Goal: Information Seeking & Learning: Compare options

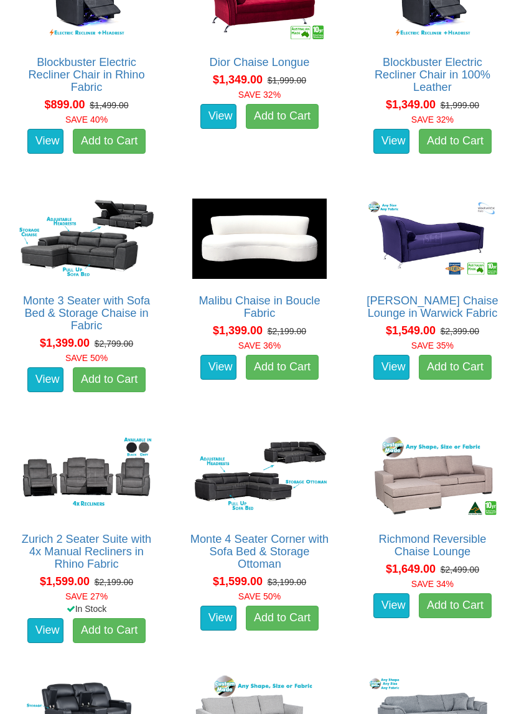
scroll to position [707, 0]
click at [460, 465] on img at bounding box center [433, 477] width 141 height 87
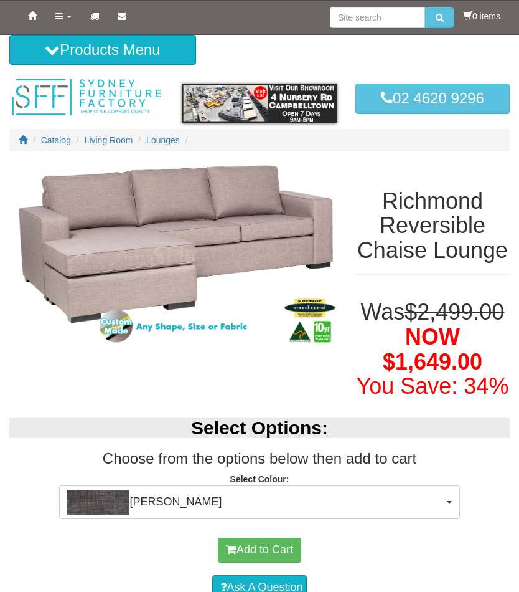
click at [308, 515] on span "Morgan Slate" at bounding box center [255, 502] width 376 height 25
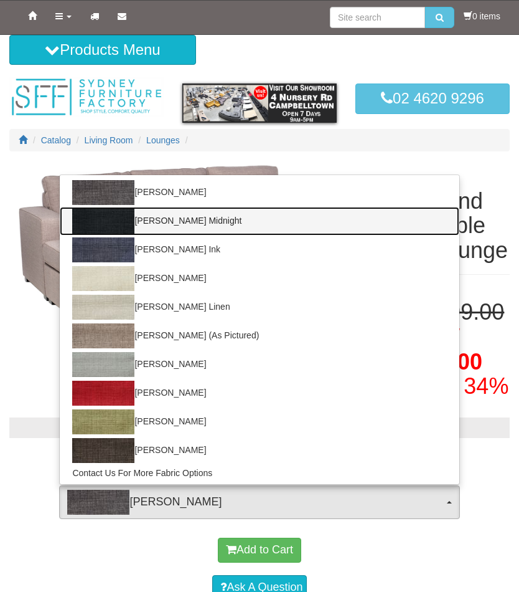
click at [187, 235] on link "Morgan Midnight" at bounding box center [259, 221] width 399 height 29
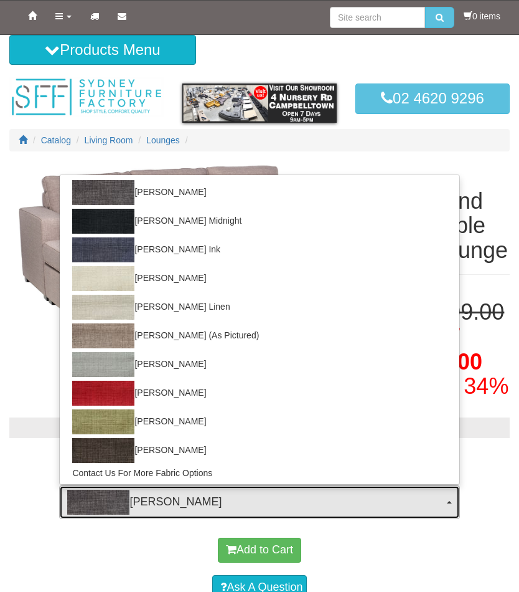
select select "384"
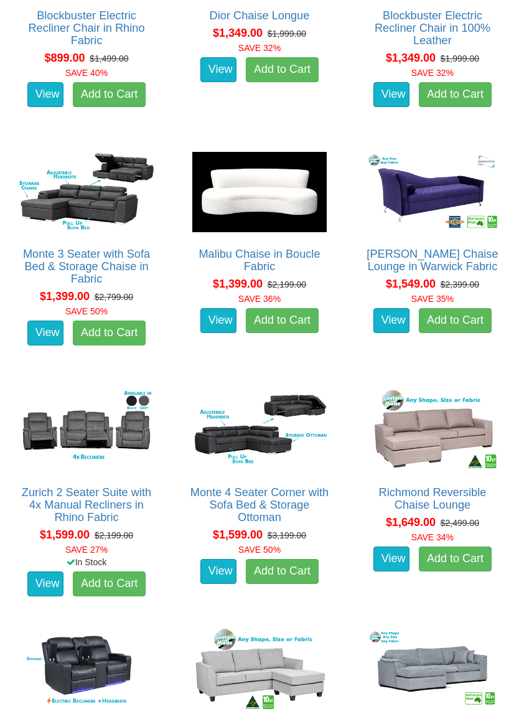
scroll to position [754, 0]
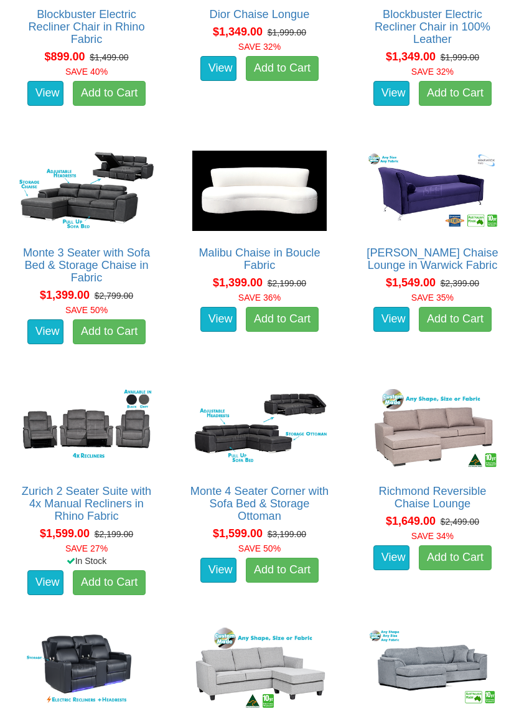
click at [267, 417] on img at bounding box center [259, 430] width 141 height 87
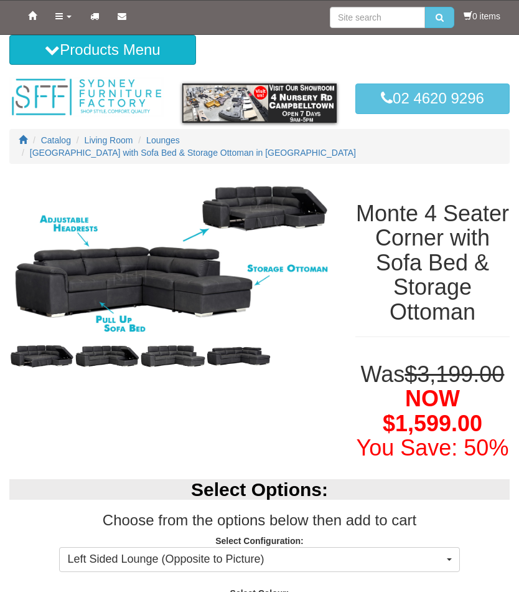
click at [267, 299] on img at bounding box center [173, 258] width 328 height 164
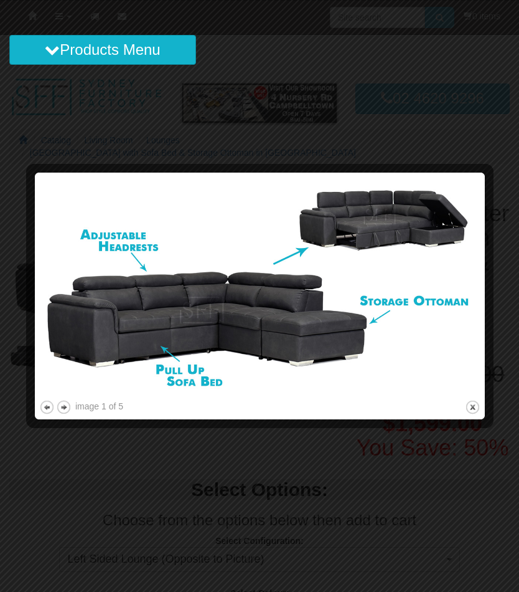
click at [328, 514] on div at bounding box center [259, 296] width 519 height 592
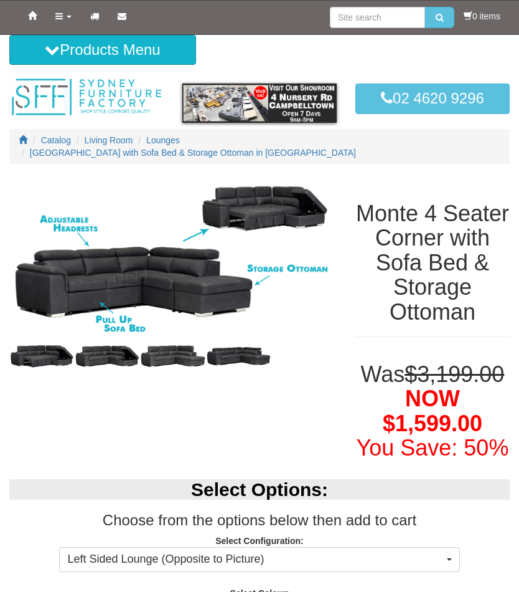
click at [45, 340] on img at bounding box center [41, 356] width 65 height 33
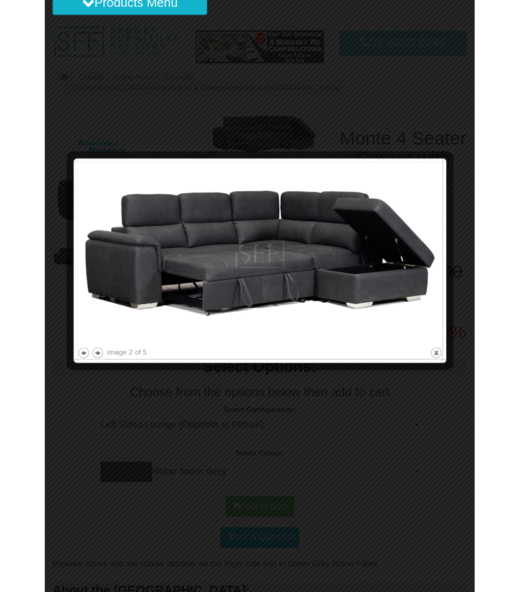
scroll to position [44, 0]
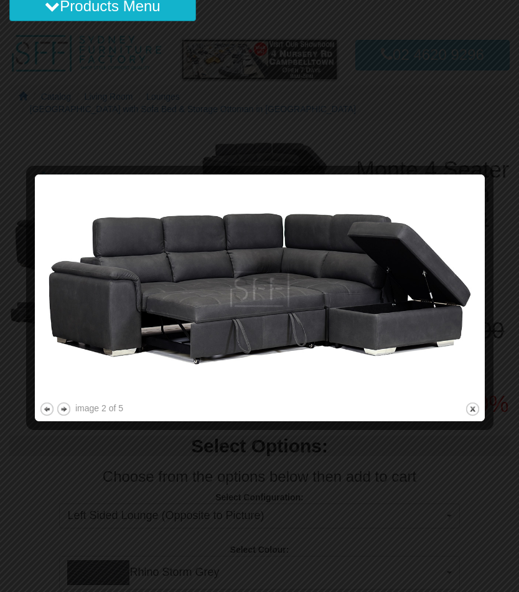
click at [70, 405] on button "next" at bounding box center [64, 409] width 16 height 16
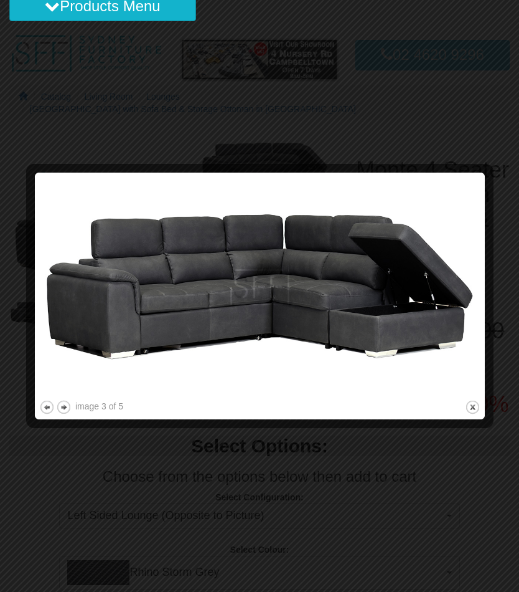
click at [71, 405] on button "next" at bounding box center [64, 407] width 16 height 16
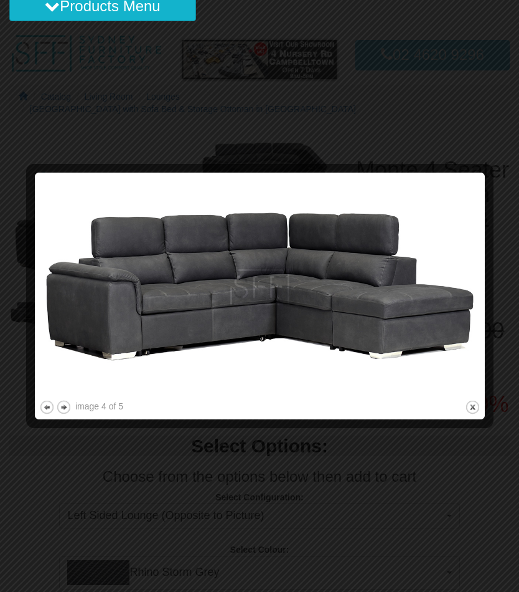
click at [76, 404] on div "image 4 of 5" at bounding box center [99, 406] width 48 height 12
click at [70, 407] on button "next" at bounding box center [64, 407] width 16 height 16
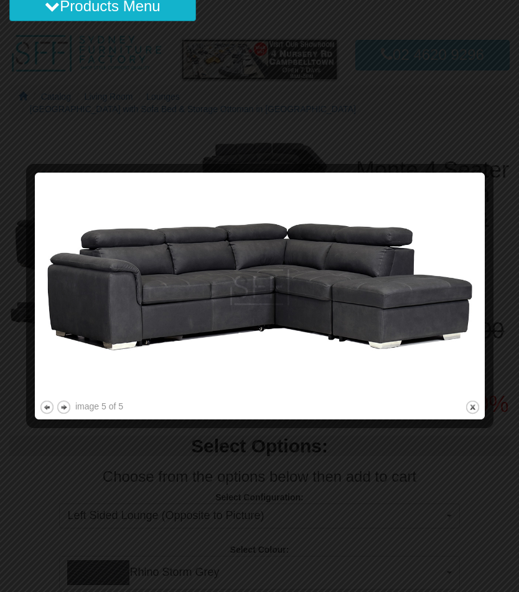
click at [67, 402] on button "next" at bounding box center [64, 407] width 16 height 16
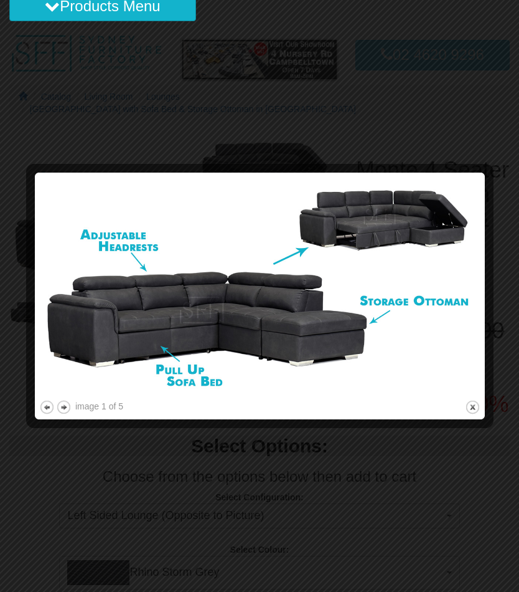
click at [70, 396] on img at bounding box center [260, 287] width 442 height 221
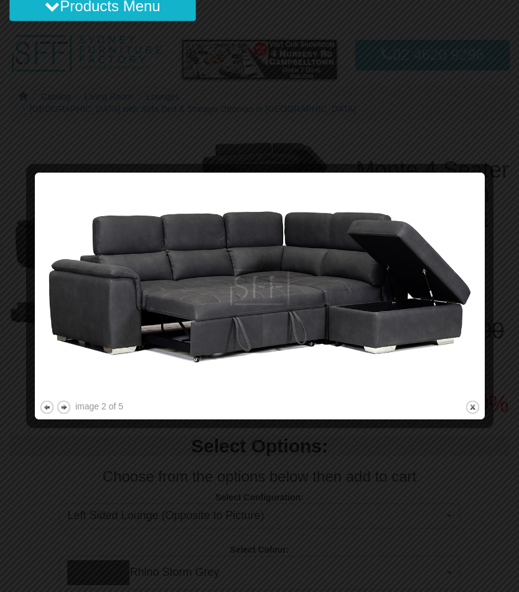
click at [65, 399] on button "next" at bounding box center [64, 407] width 16 height 16
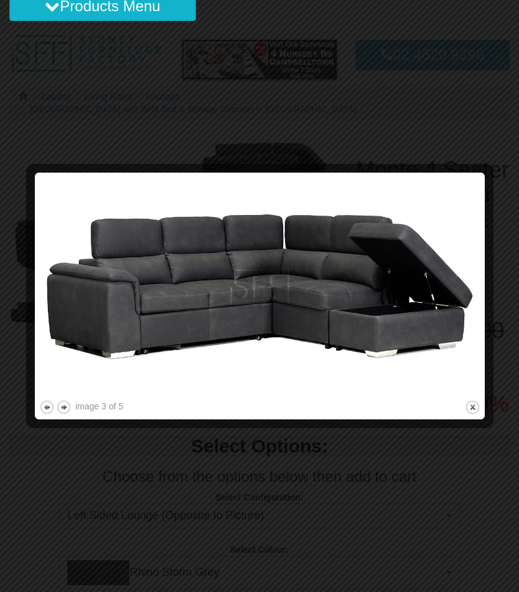
click at [80, 407] on div "image 3 of 5" at bounding box center [99, 406] width 48 height 12
click at [71, 407] on button "next" at bounding box center [64, 407] width 16 height 16
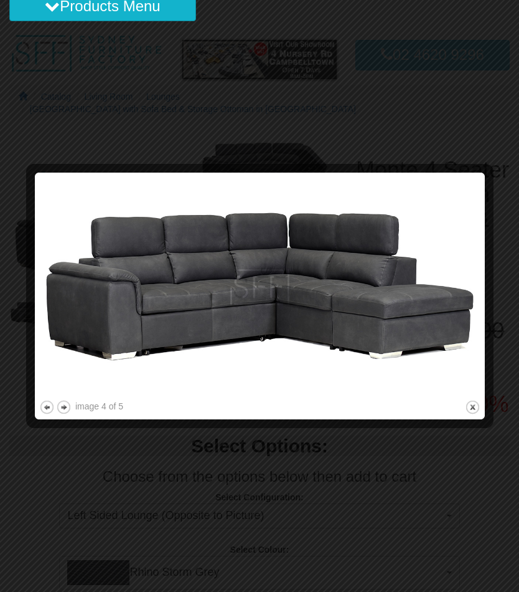
click at [75, 395] on img at bounding box center [260, 287] width 442 height 221
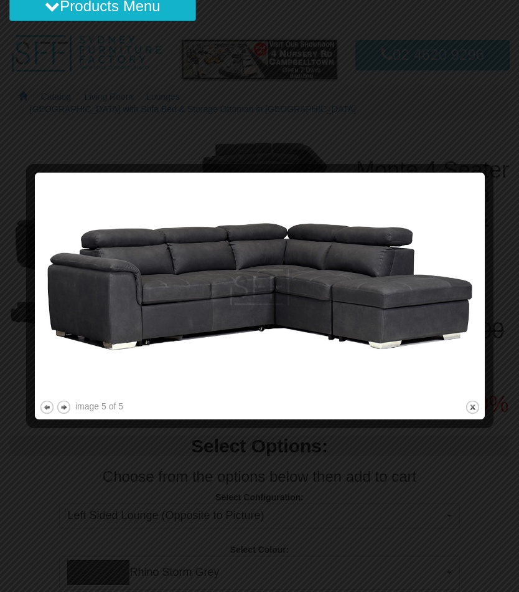
click at [69, 396] on img at bounding box center [260, 287] width 442 height 221
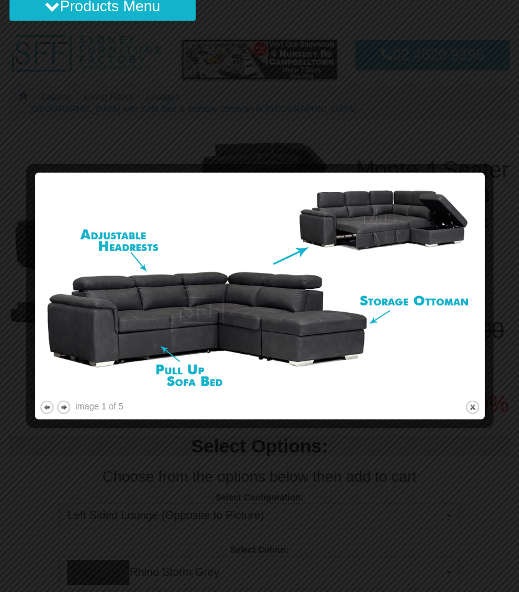
click at [311, 93] on div at bounding box center [259, 296] width 519 height 592
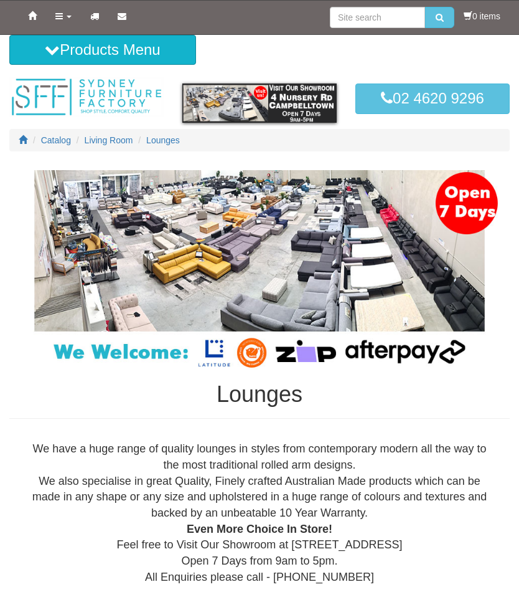
scroll to position [755, 0]
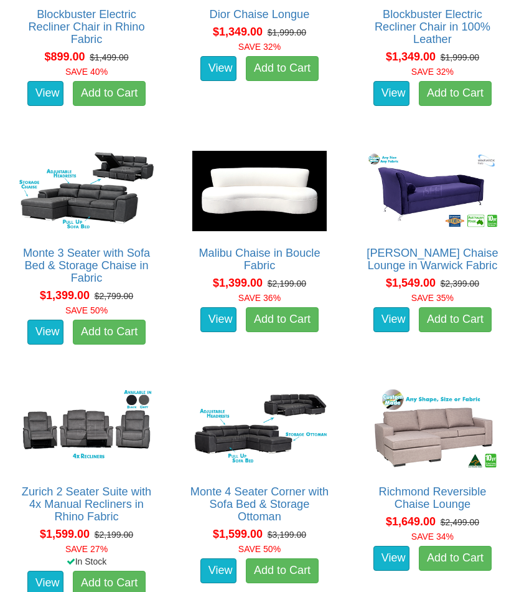
click at [256, 171] on img at bounding box center [259, 191] width 141 height 87
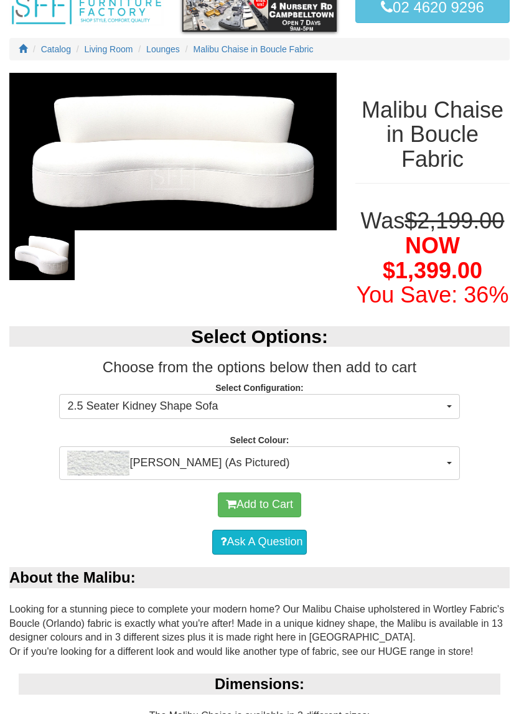
scroll to position [91, 0]
click at [452, 480] on button "Orlando White (As Pictured)" at bounding box center [259, 464] width 401 height 34
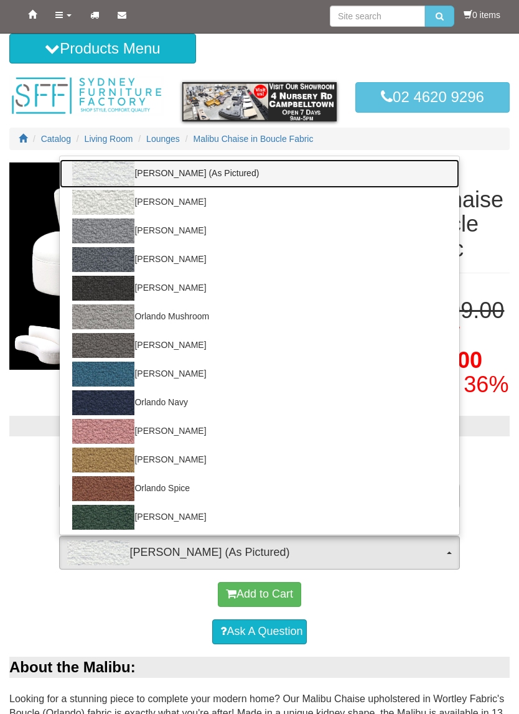
scroll to position [2, 0]
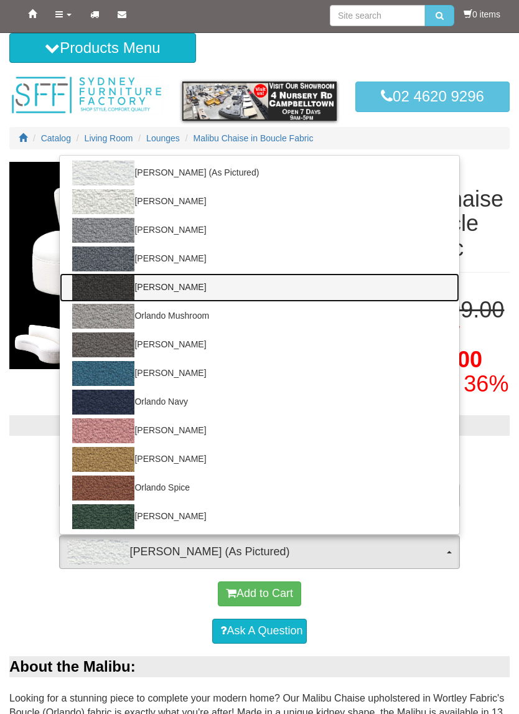
click at [173, 302] on link "Orlando Bracken" at bounding box center [259, 287] width 399 height 29
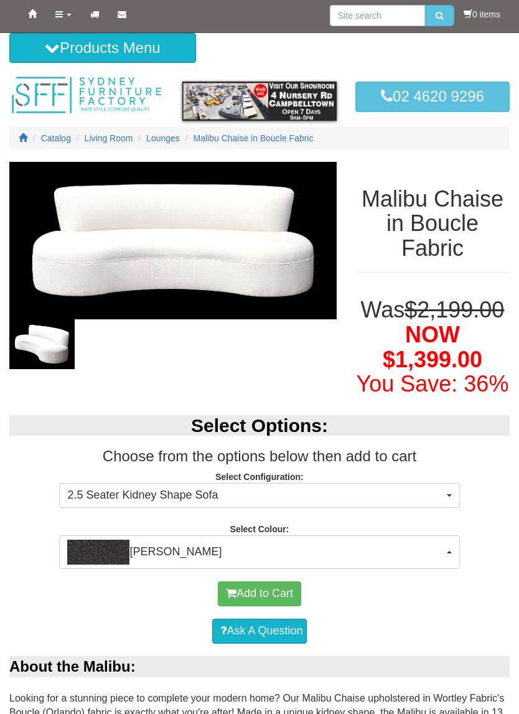
click at [445, 569] on button "Orlando Bracken" at bounding box center [259, 553] width 401 height 34
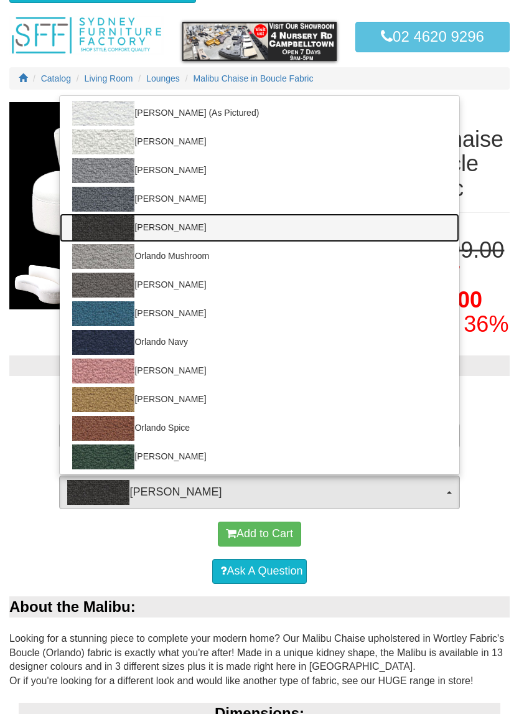
scroll to position [62, 0]
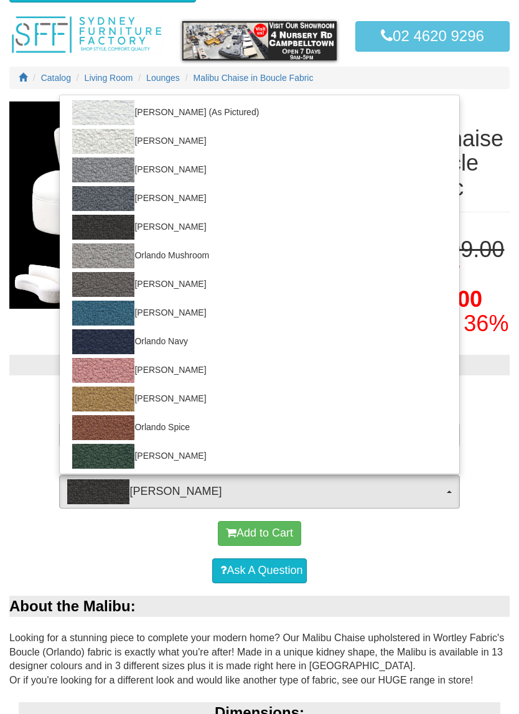
click at [106, 211] on img at bounding box center [103, 198] width 62 height 25
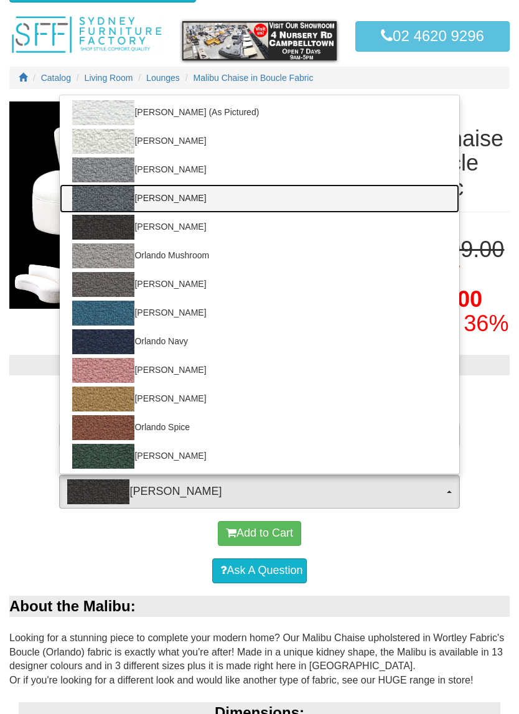
select select "1918"
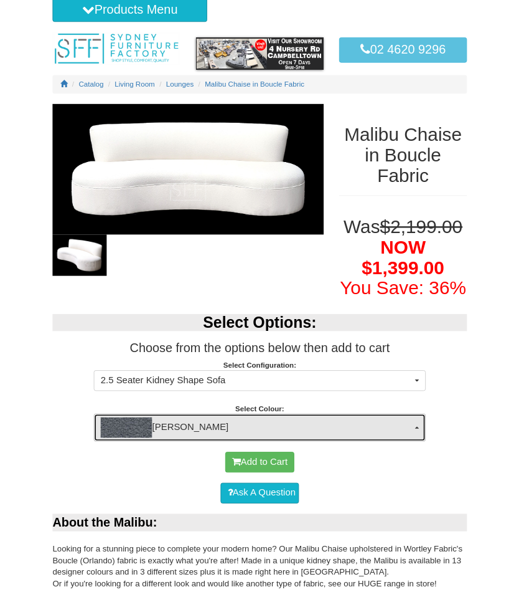
scroll to position [37, 0]
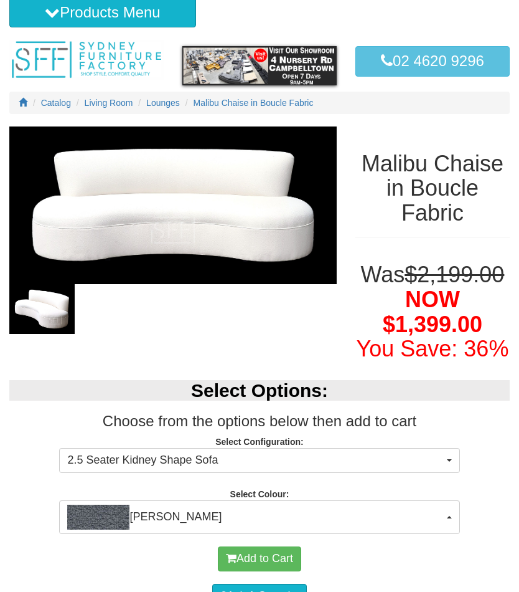
click at [448, 462] on span "button" at bounding box center [449, 460] width 5 height 2
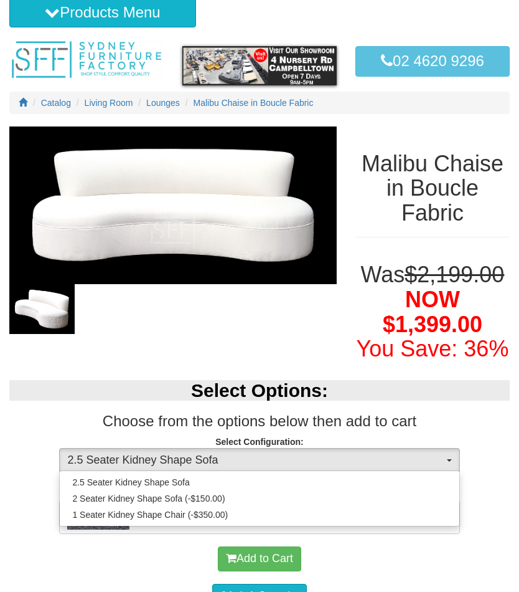
click at [473, 386] on div at bounding box center [259, 296] width 519 height 592
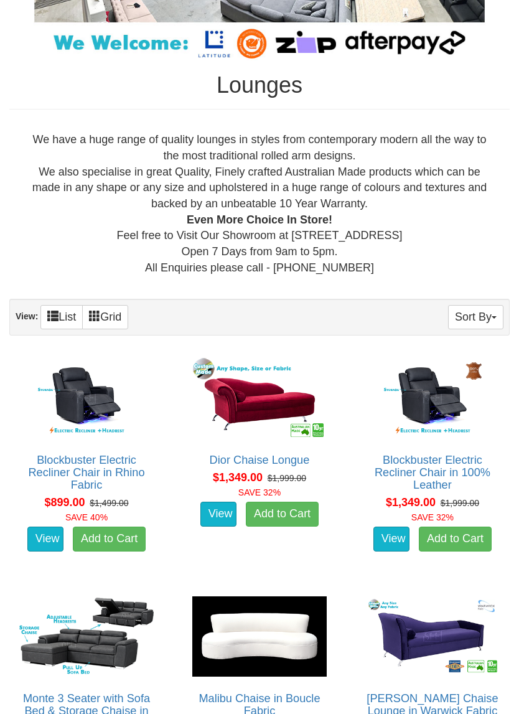
scroll to position [309, 0]
click at [270, 387] on img at bounding box center [259, 398] width 141 height 87
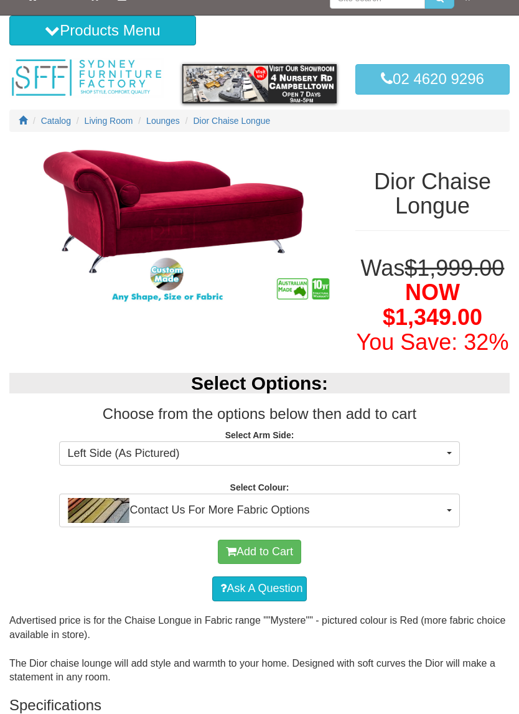
scroll to position [19, 0]
click at [451, 528] on button "Contact Us For More Fabric Options" at bounding box center [259, 511] width 401 height 34
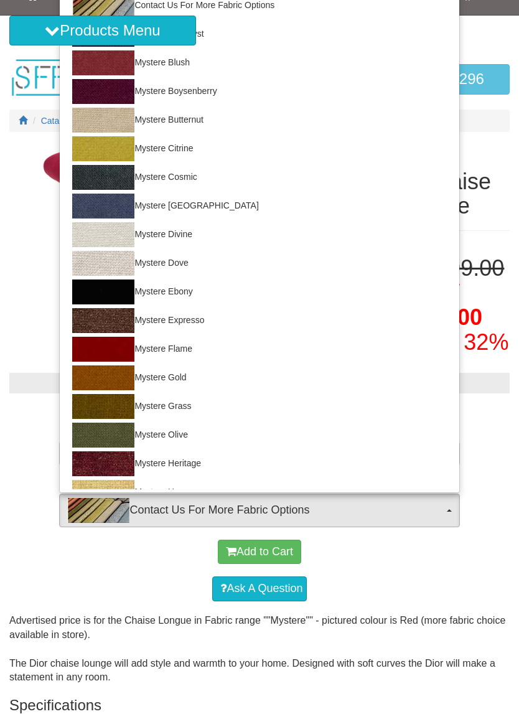
click at [444, 572] on div at bounding box center [259, 357] width 519 height 714
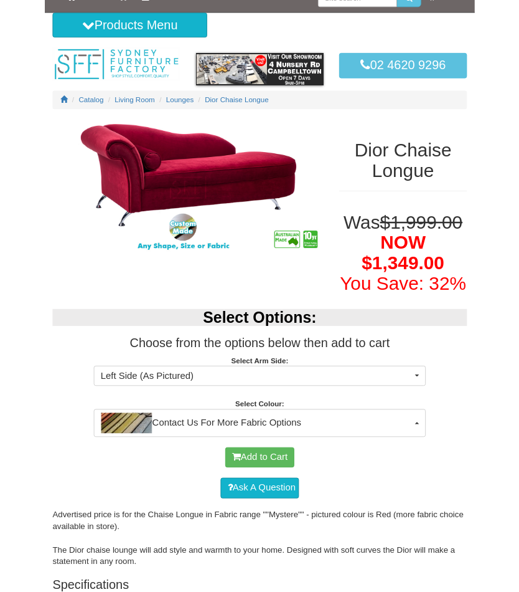
scroll to position [0, 0]
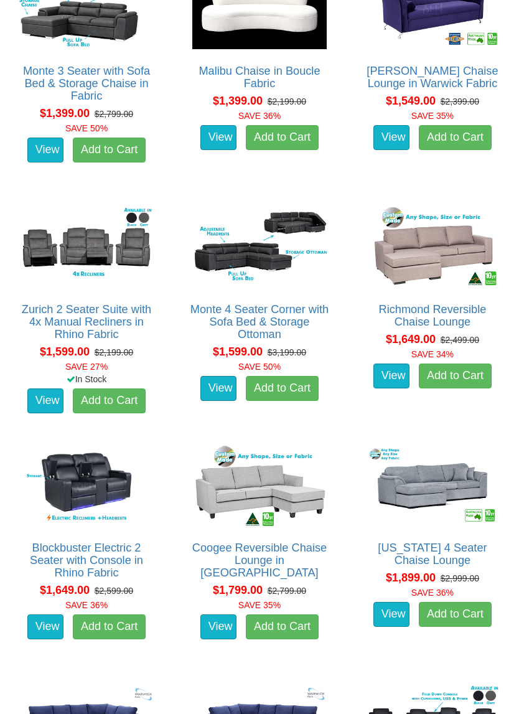
scroll to position [937, 0]
click at [442, 480] on img at bounding box center [433, 486] width 141 height 87
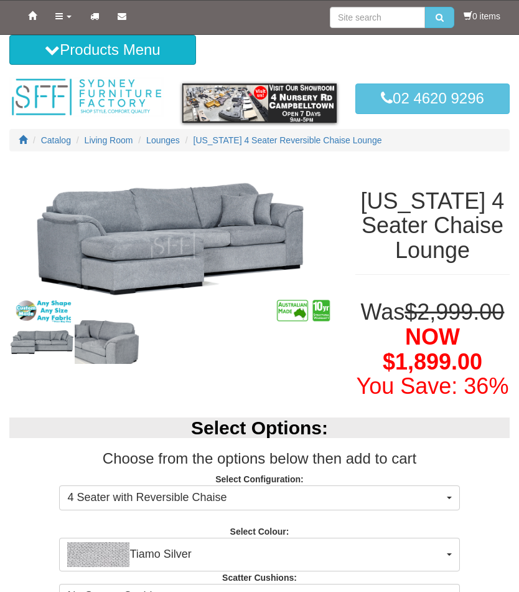
click at [448, 571] on button "Tiamo Silver" at bounding box center [259, 555] width 401 height 34
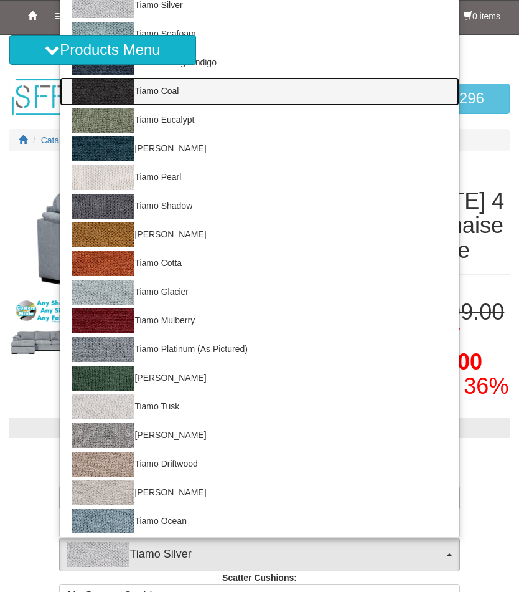
click at [114, 104] on img at bounding box center [103, 91] width 62 height 25
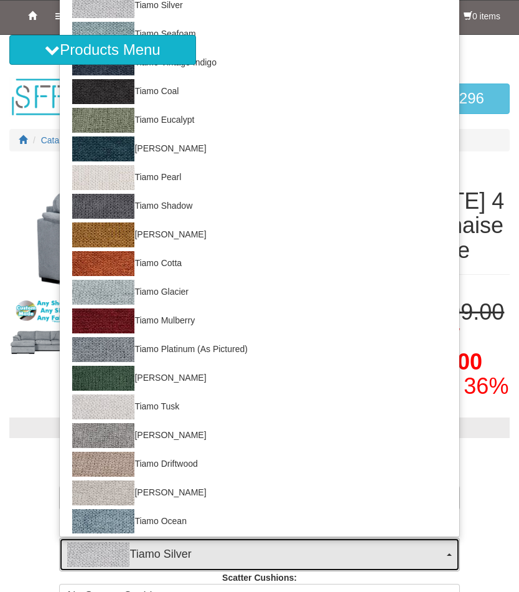
select select "2063"
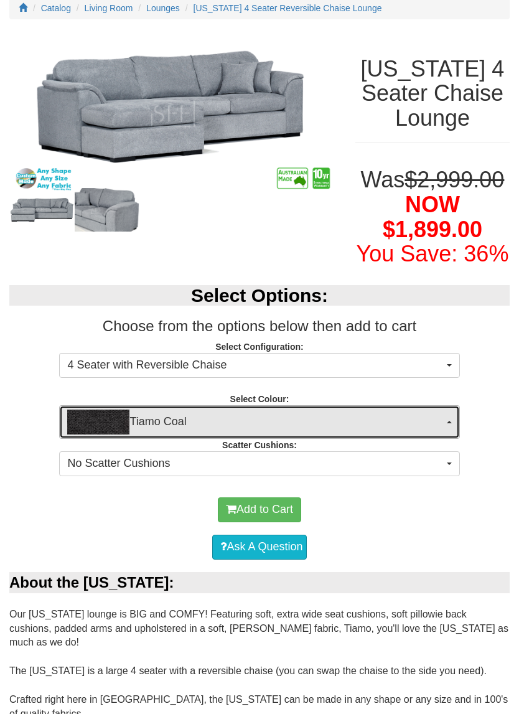
scroll to position [133, 0]
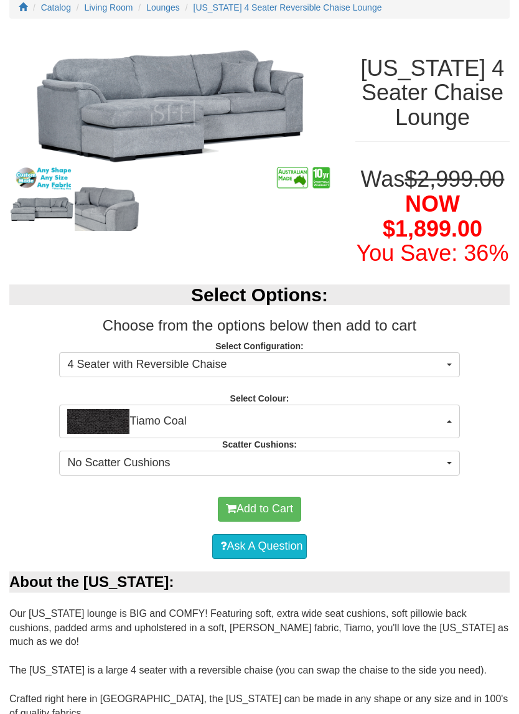
click at [455, 476] on button "No Scatter Cushions" at bounding box center [259, 463] width 401 height 25
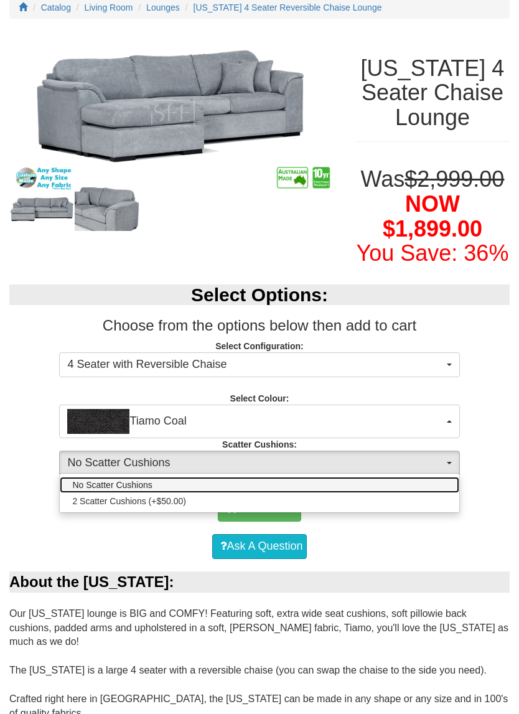
click at [498, 525] on div at bounding box center [259, 357] width 519 height 714
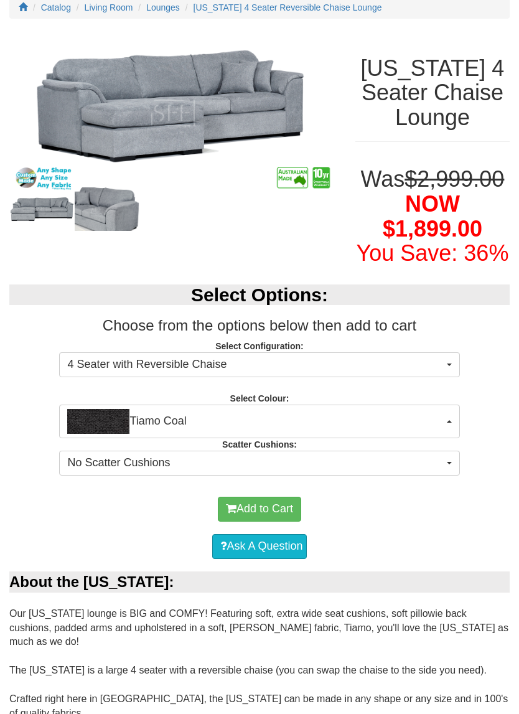
click at [109, 202] on img at bounding box center [107, 209] width 65 height 44
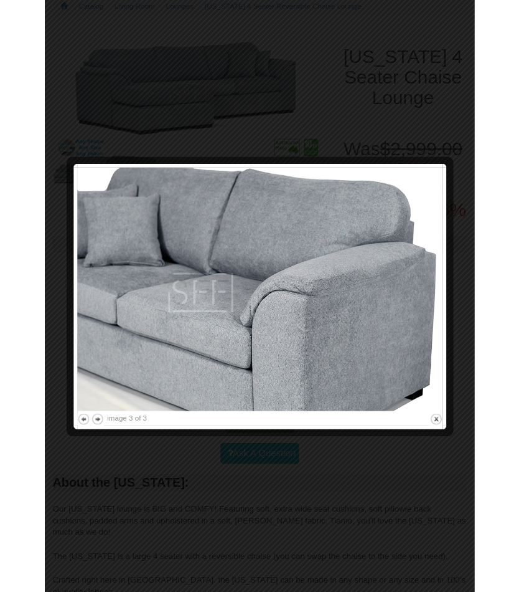
scroll to position [125, 0]
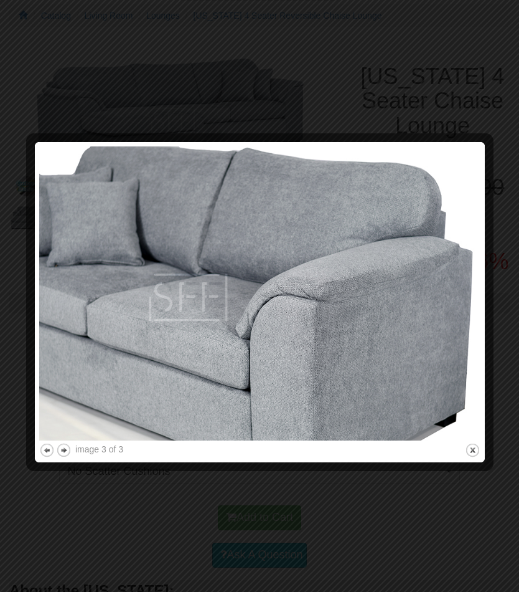
click at [60, 452] on button "next" at bounding box center [64, 450] width 16 height 16
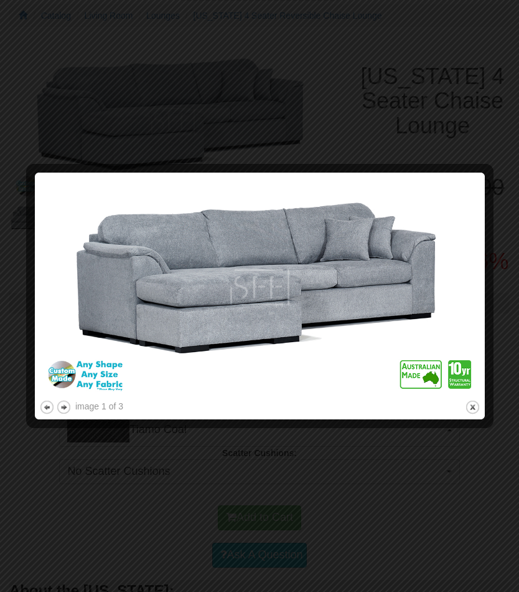
click at [69, 412] on button "next" at bounding box center [64, 407] width 16 height 16
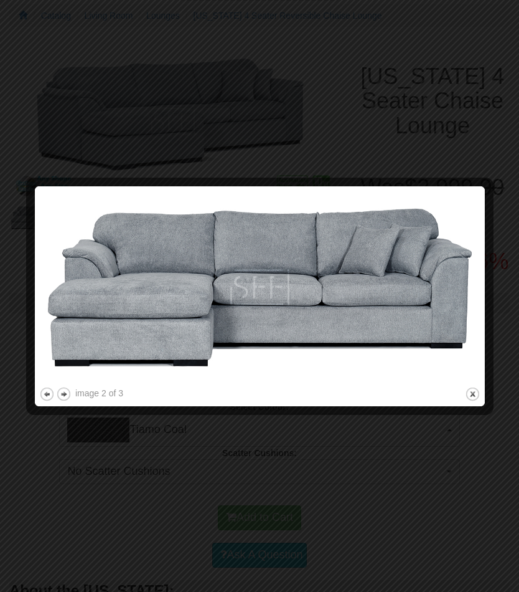
click at [68, 394] on button "next" at bounding box center [64, 394] width 16 height 16
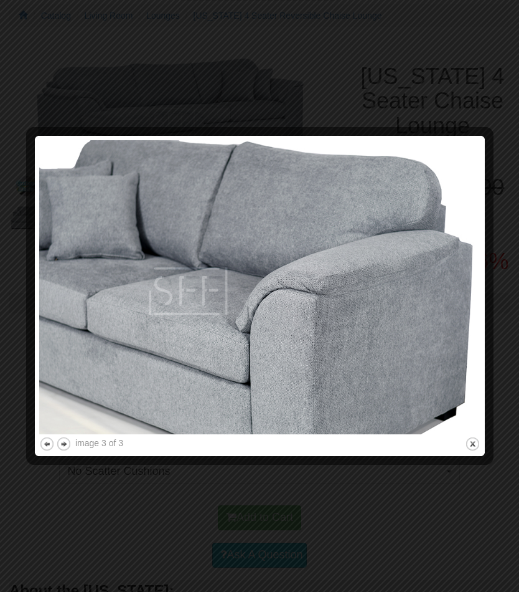
click at [47, 442] on button "previous" at bounding box center [47, 444] width 16 height 16
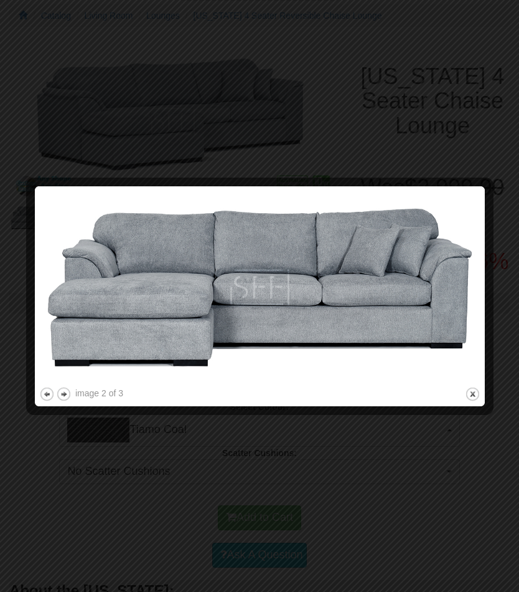
click at [51, 397] on button "previous" at bounding box center [47, 394] width 16 height 16
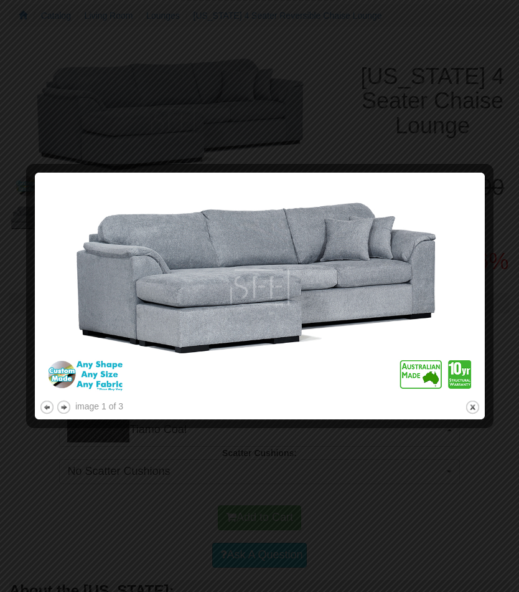
click at [71, 407] on button "next" at bounding box center [64, 407] width 16 height 16
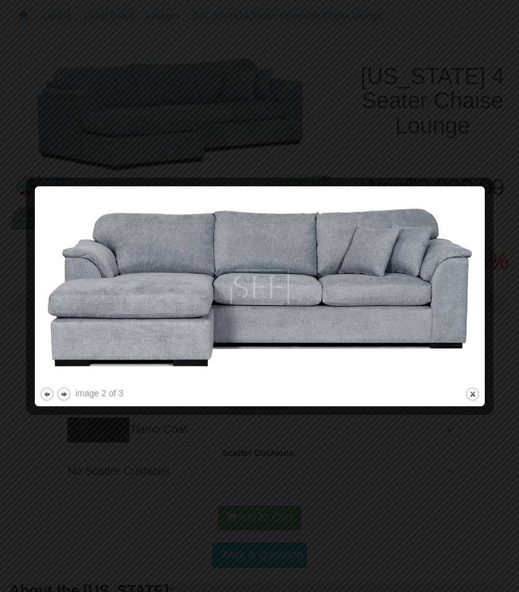
click at [47, 396] on button "previous" at bounding box center [47, 394] width 16 height 16
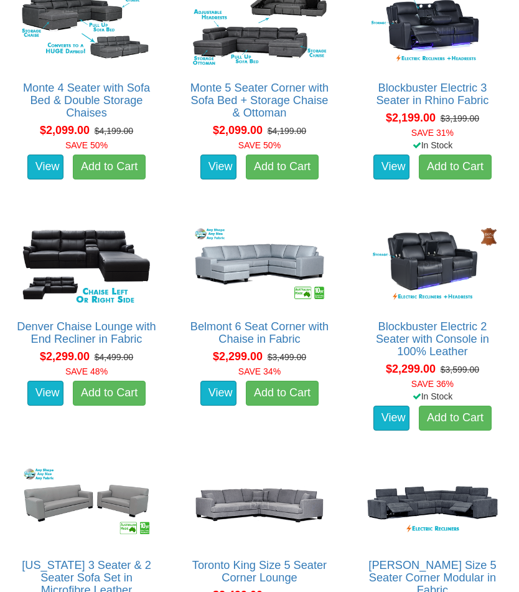
scroll to position [1861, 0]
